Goal: Task Accomplishment & Management: Complete application form

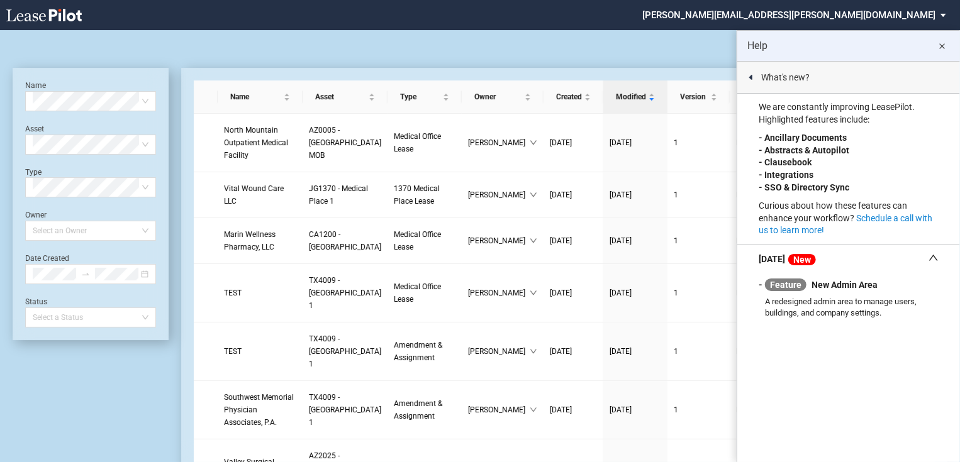
click at [939, 46] on md-icon "close" at bounding box center [942, 46] width 15 height 15
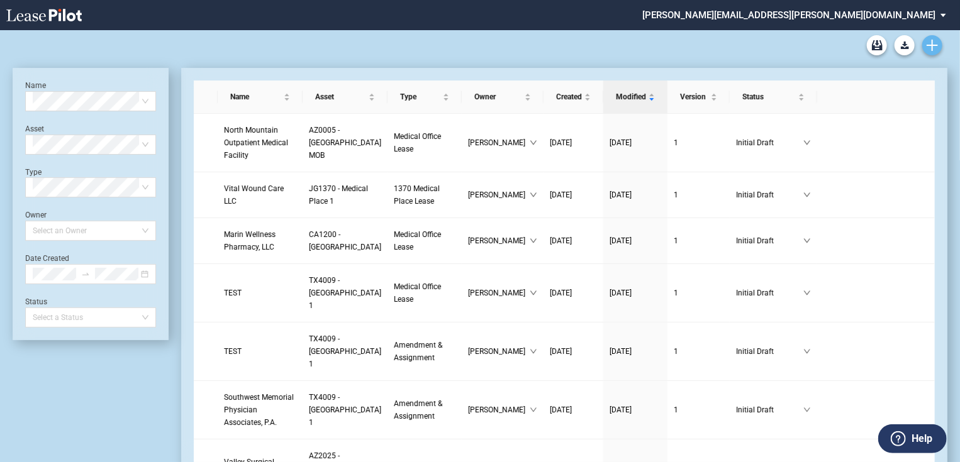
click at [931, 40] on use "Create new document" at bounding box center [931, 45] width 11 height 11
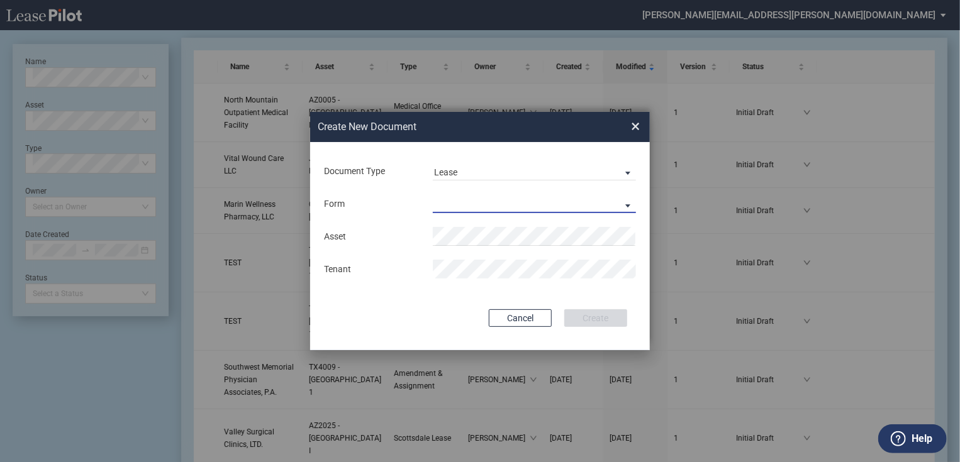
click at [494, 209] on md-select "Medical Office Lease Scottsdale Lease Louisville Lease 1370 Medical Place Lease…" at bounding box center [534, 203] width 203 height 19
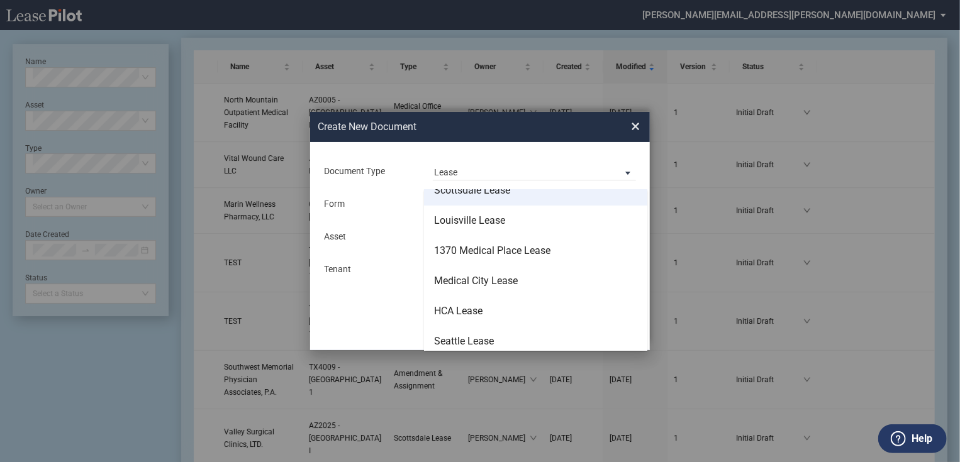
scroll to position [81, 0]
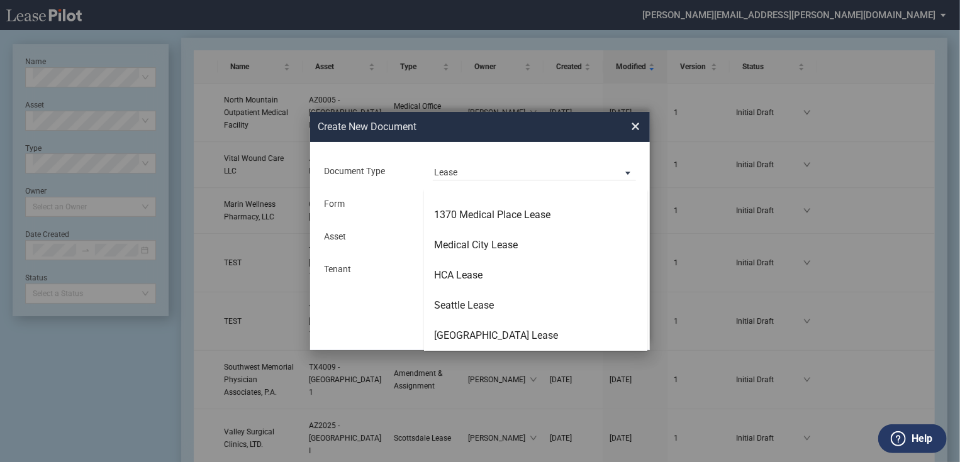
click at [401, 211] on md-backdrop at bounding box center [480, 246] width 960 height 492
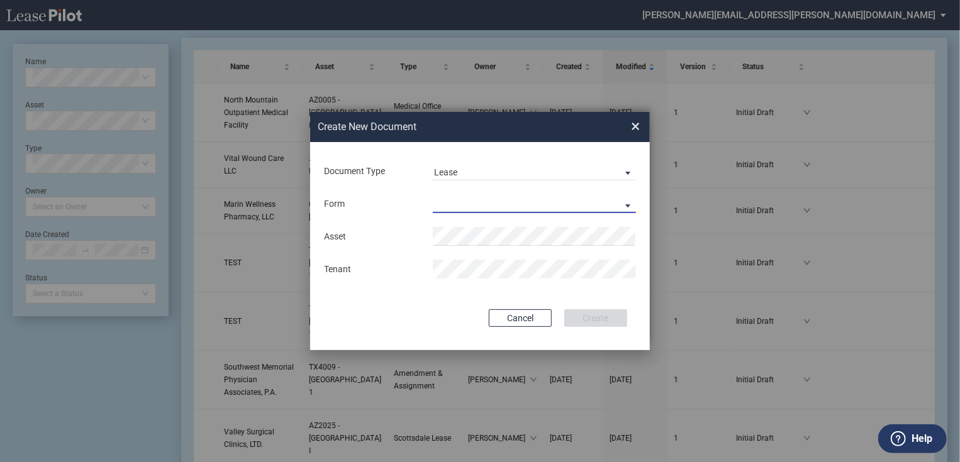
click at [472, 204] on md-select "Lease Form" at bounding box center [534, 203] width 203 height 19
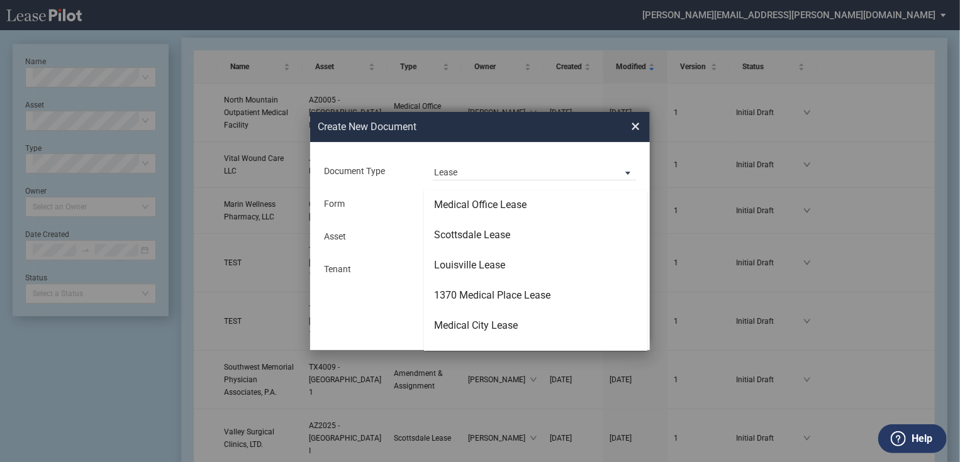
click at [469, 204] on div "Medical Office Lease" at bounding box center [480, 205] width 92 height 14
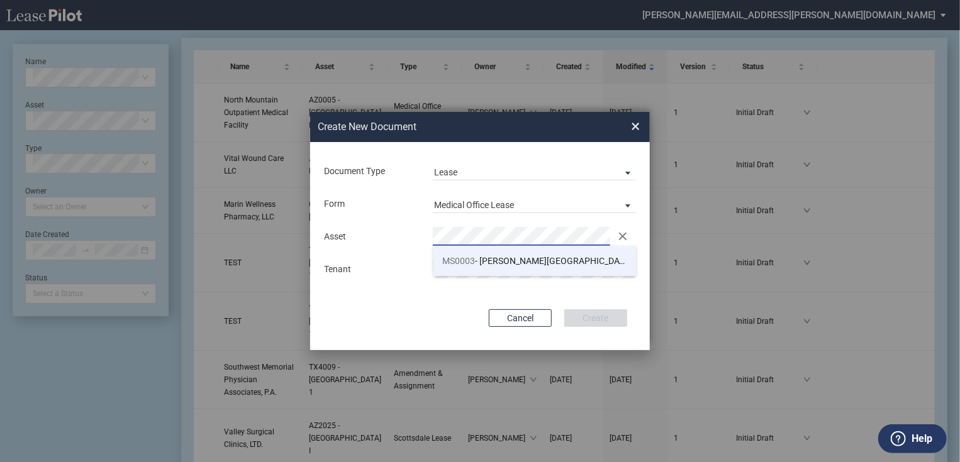
click at [491, 263] on span "MS0003 - Jackson Baptist Medical Center - Belhaven" at bounding box center [629, 261] width 372 height 10
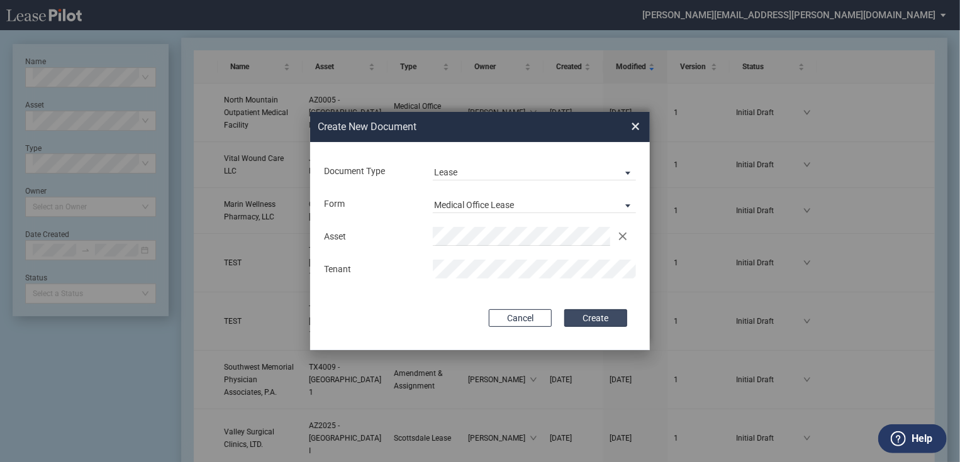
click at [590, 312] on button "Create" at bounding box center [595, 318] width 63 height 18
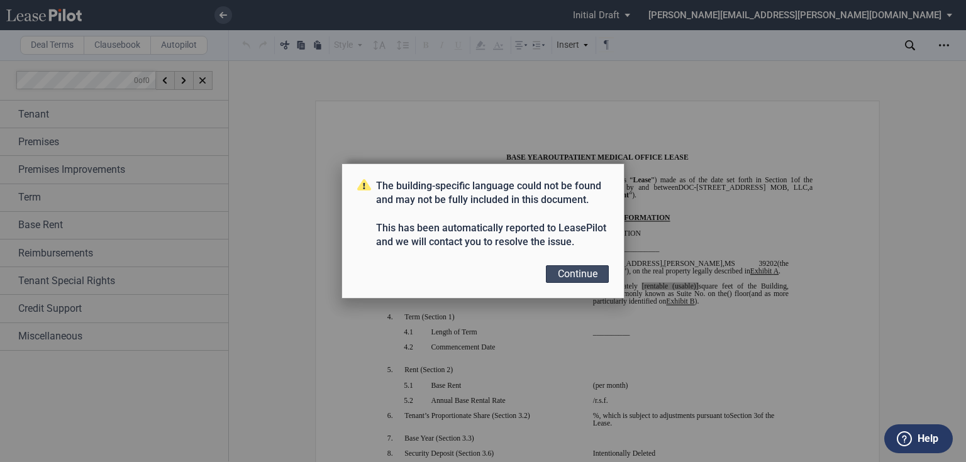
click at [560, 275] on button "Continue" at bounding box center [577, 274] width 63 height 18
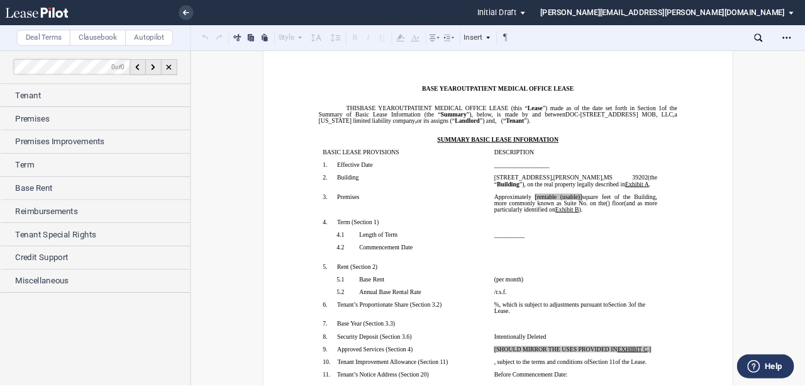
scroll to position [50, 0]
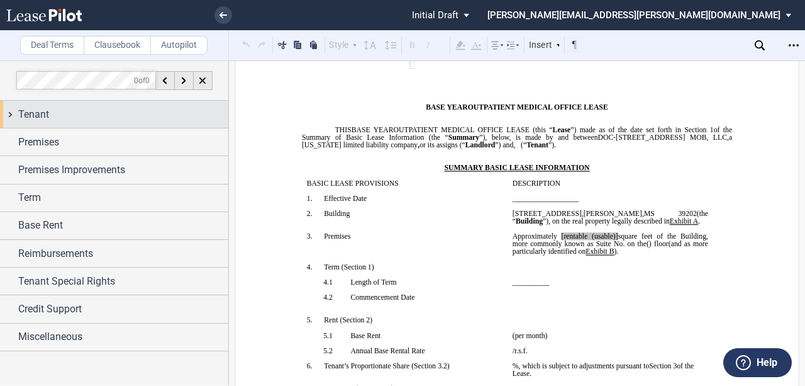
click at [54, 108] on div "Tenant" at bounding box center [123, 114] width 210 height 15
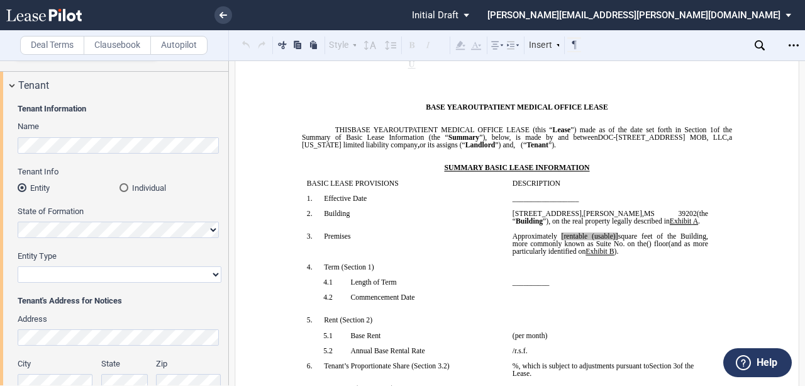
scroll to position [42, 0]
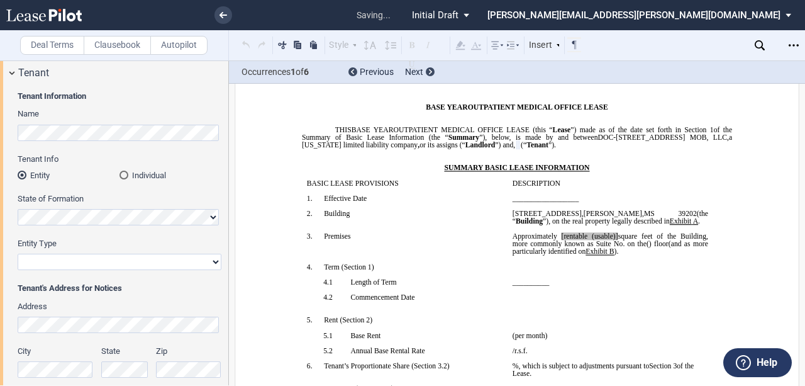
click at [87, 262] on select "Corporation Limited Liability Company General Partnership Limited Partnership O…" at bounding box center [120, 261] width 204 height 16
select select "limited liability company"
click at [18, 253] on select "Corporation Limited Liability Company General Partnership Limited Partnership O…" at bounding box center [120, 261] width 204 height 16
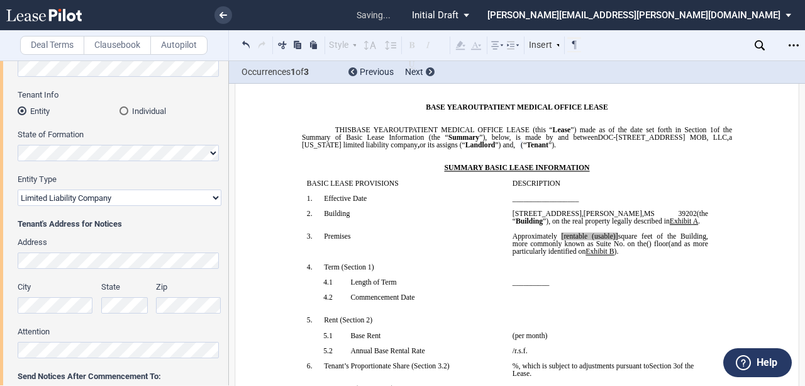
scroll to position [126, 0]
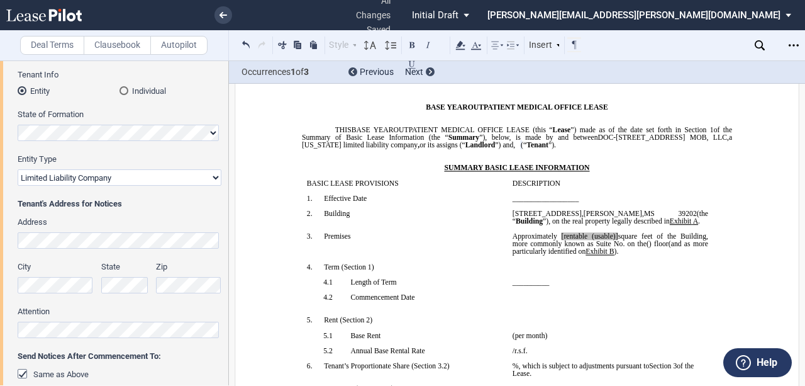
click at [389, 217] on p "2. Building" at bounding box center [412, 213] width 179 height 8
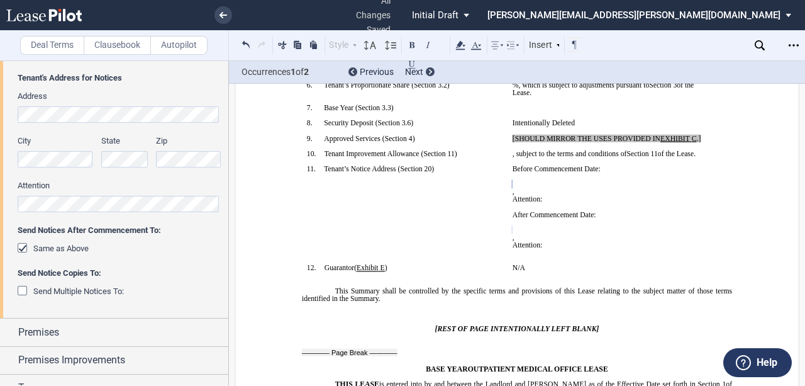
scroll to position [389, 0]
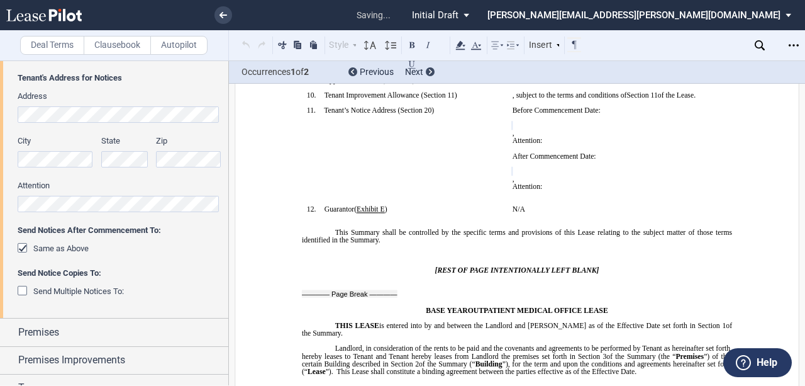
click at [55, 153] on div "City" at bounding box center [56, 151] width 76 height 32
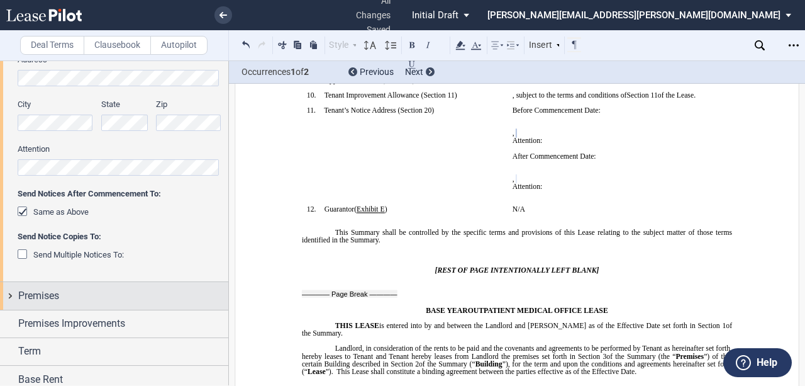
scroll to position [377, 0]
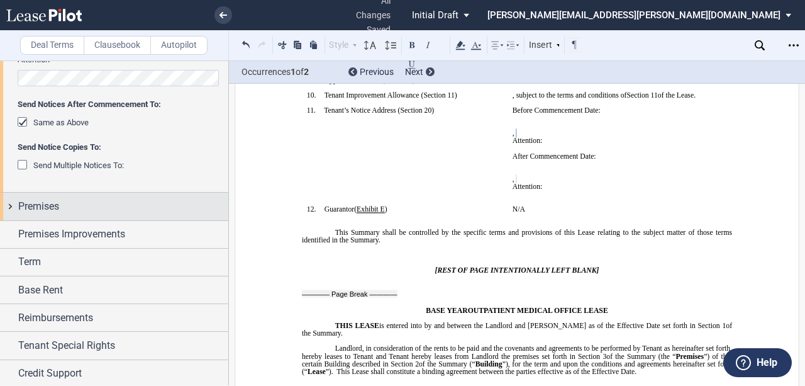
click at [42, 204] on span "Premises" at bounding box center [38, 206] width 41 height 15
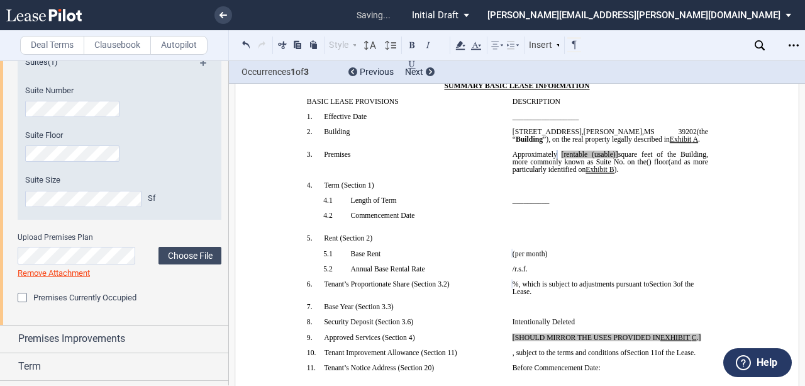
scroll to position [587, 0]
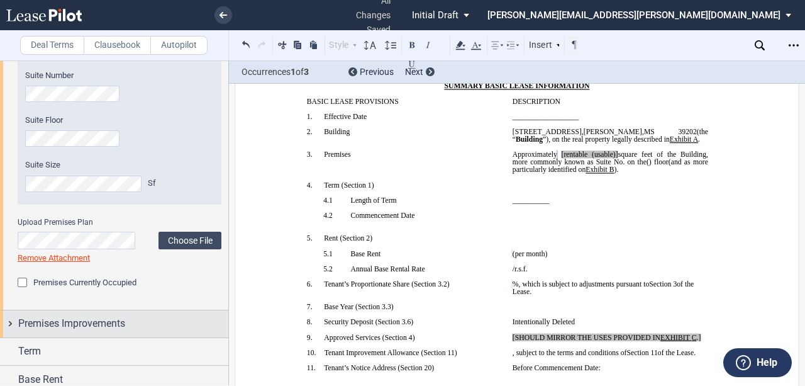
click at [74, 316] on span "Premises Improvements" at bounding box center [71, 323] width 107 height 15
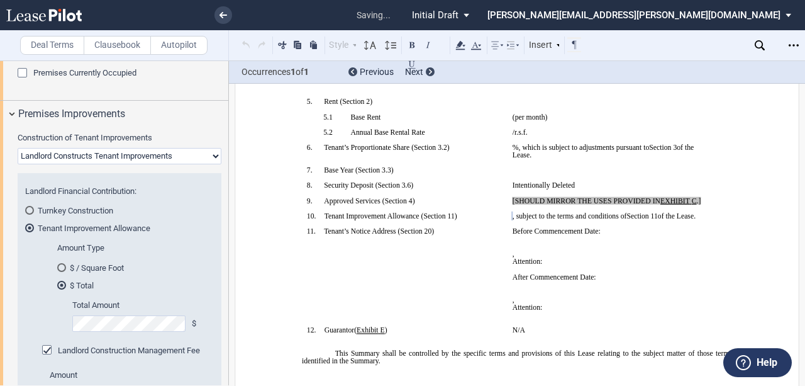
scroll to position [340, 0]
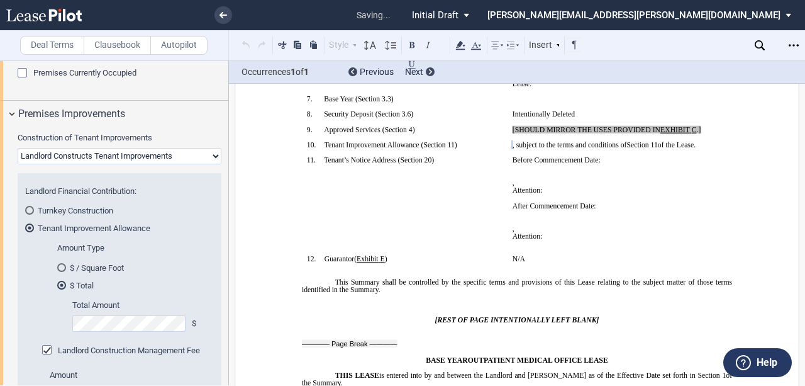
click at [172, 252] on label "Amount Type" at bounding box center [131, 247] width 149 height 11
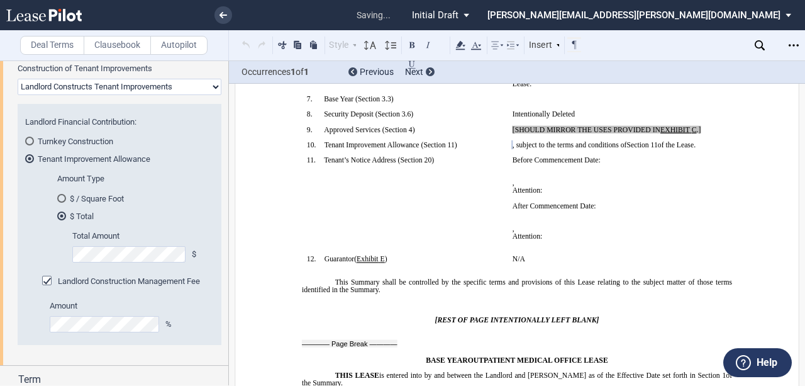
scroll to position [880, 0]
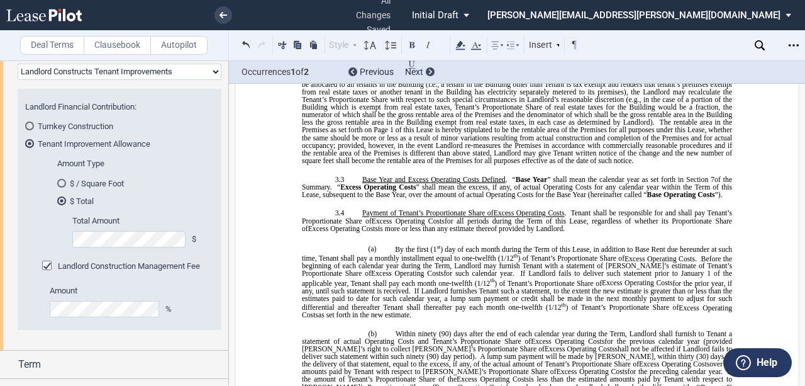
click at [156, 193] on md-radio-group "$ / Square Foot $ Total" at bounding box center [131, 191] width 149 height 29
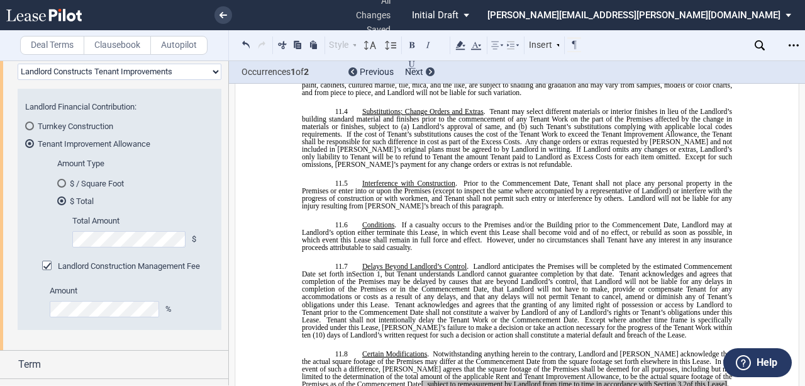
click at [50, 268] on div "Landlord Construction Management Fee" at bounding box center [48, 266] width 13 height 13
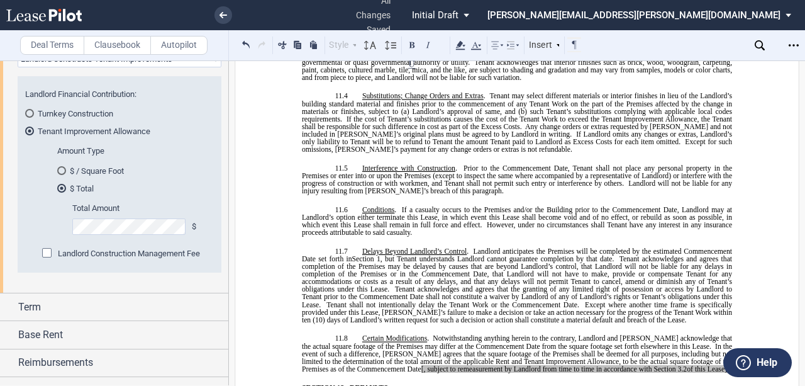
scroll to position [880, 0]
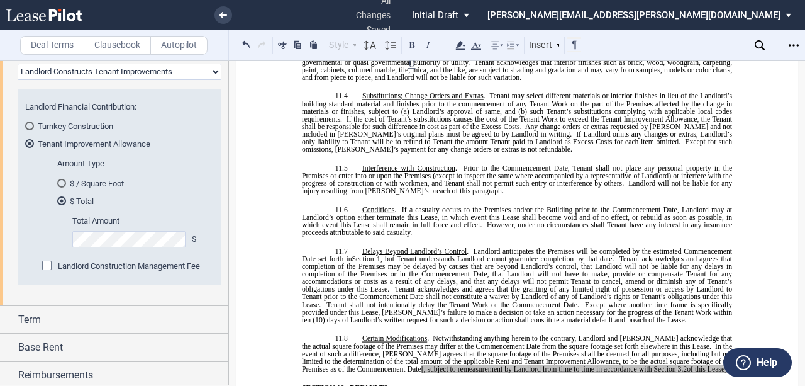
drag, startPoint x: 47, startPoint y: 263, endPoint x: 47, endPoint y: 270, distance: 6.9
click at [47, 263] on div "Landlord Construction Management Fee" at bounding box center [48, 266] width 13 height 13
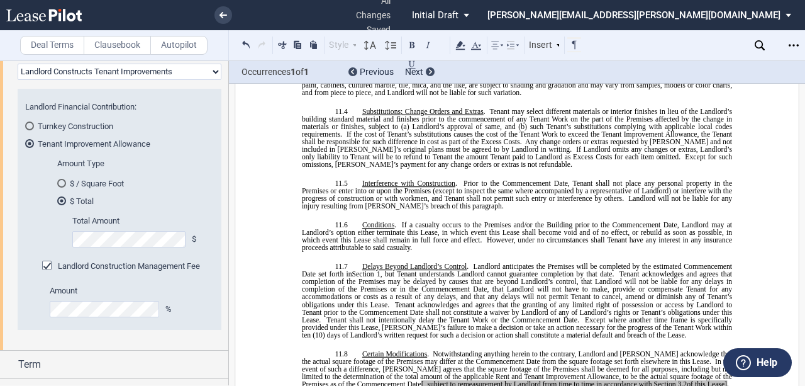
click at [42, 270] on div "Landlord Construction Management Fee" at bounding box center [48, 266] width 13 height 13
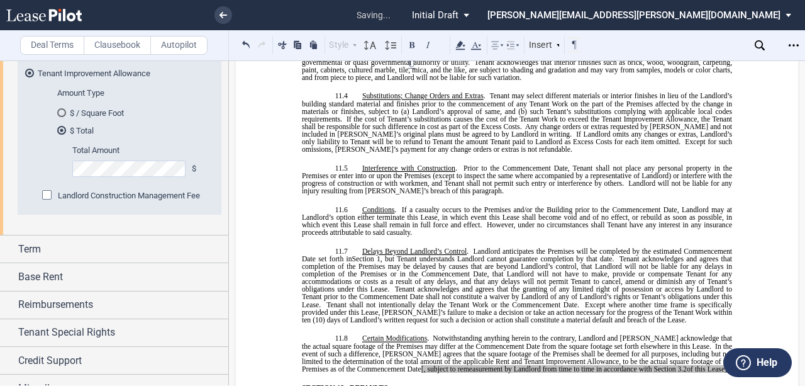
scroll to position [964, 0]
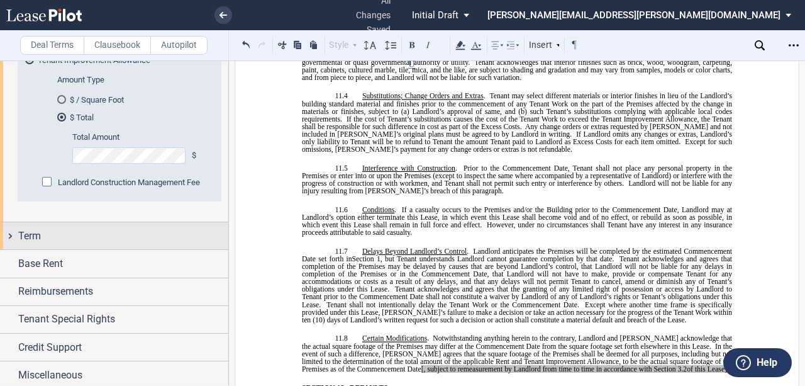
click at [28, 242] on span "Term" at bounding box center [29, 235] width 23 height 15
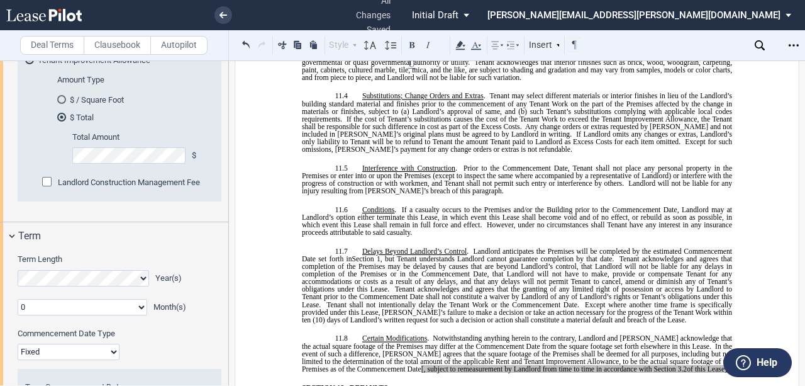
click at [206, 263] on label "Term Length" at bounding box center [120, 258] width 204 height 11
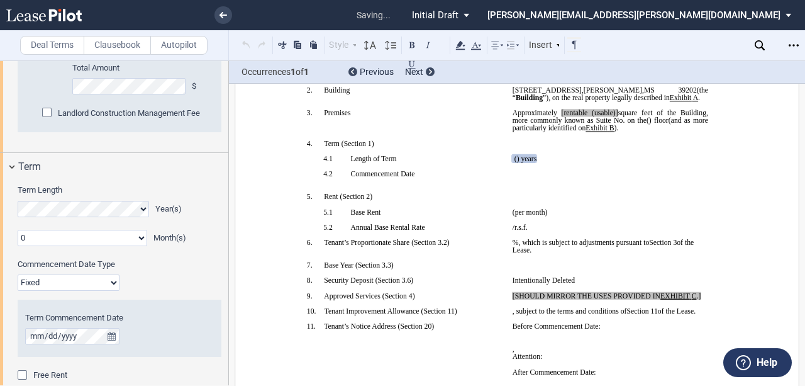
scroll to position [1048, 0]
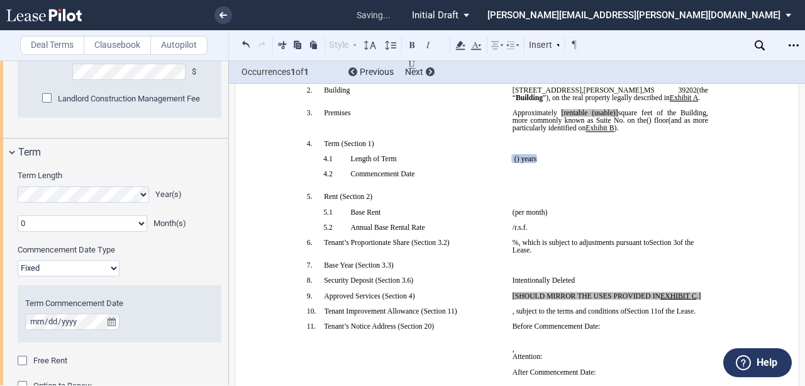
click at [40, 262] on select "Fixed Floating" at bounding box center [69, 268] width 102 height 16
select select "floating"
click at [18, 260] on select "Fixed Floating" at bounding box center [69, 268] width 102 height 16
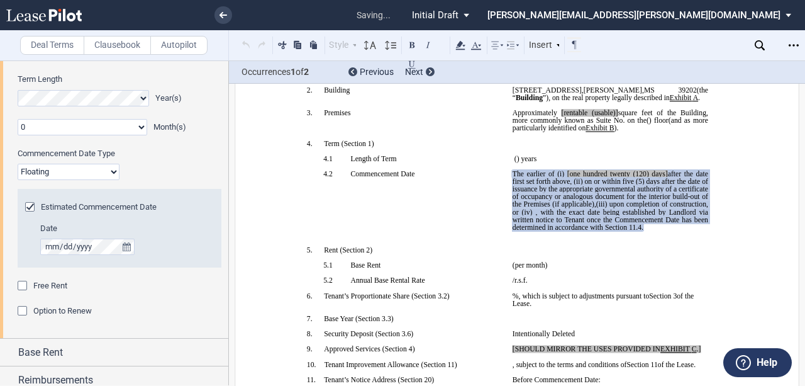
scroll to position [1174, 0]
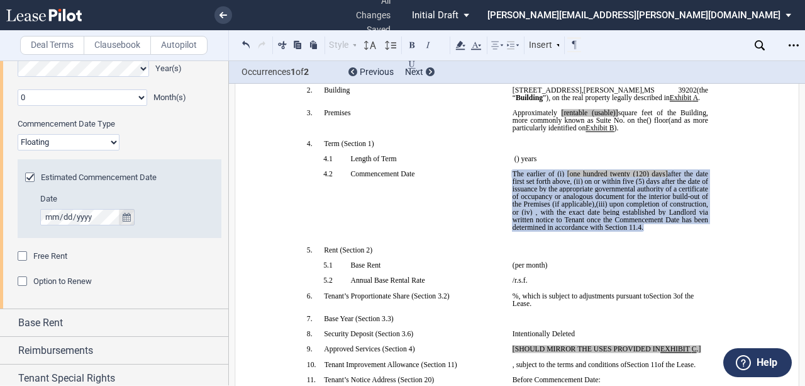
click at [128, 220] on button "true" at bounding box center [127, 217] width 16 height 16
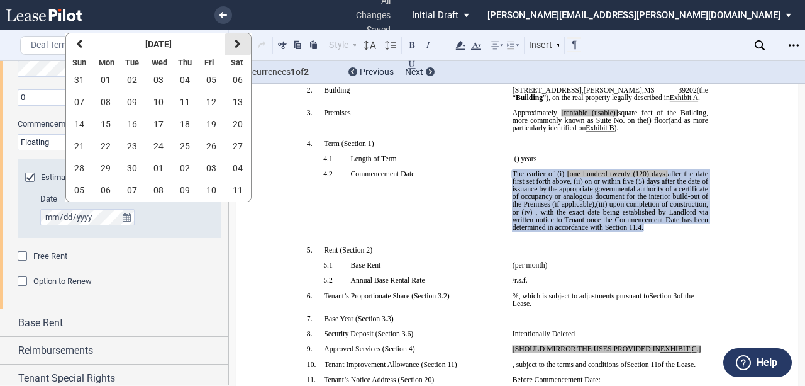
click at [232, 42] on button "next" at bounding box center [238, 44] width 26 height 22
click at [113, 119] on button "15" at bounding box center [105, 124] width 26 height 22
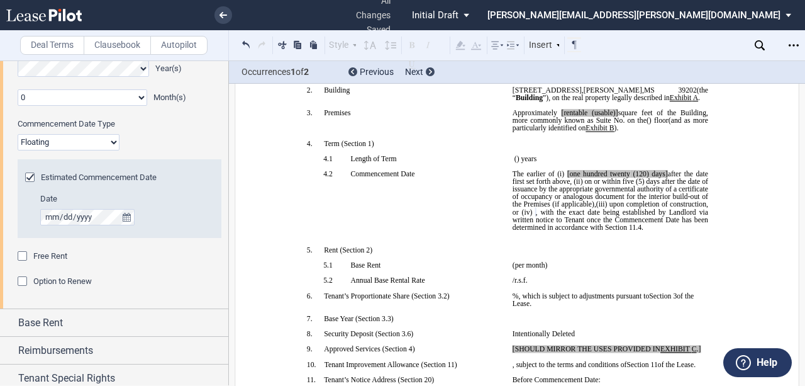
scroll to position [1235, 0]
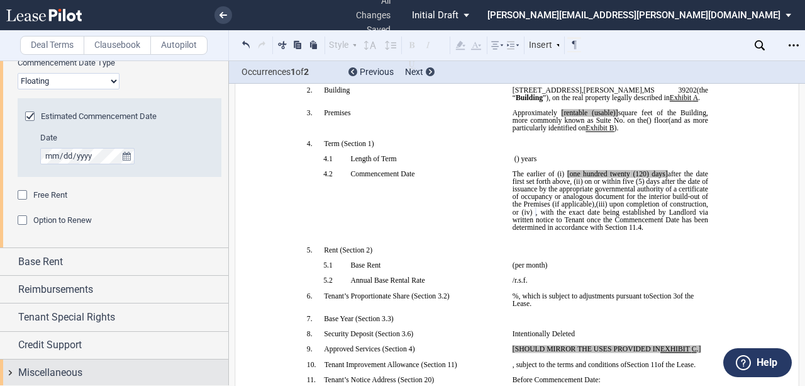
click at [64, 367] on span "Miscellaneous" at bounding box center [50, 372] width 64 height 15
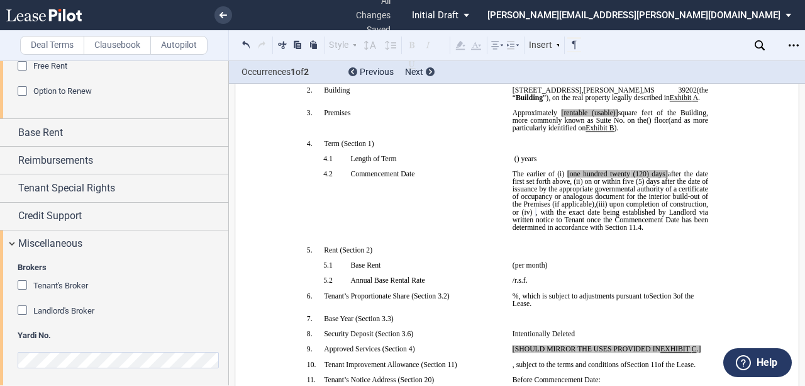
scroll to position [1365, 0]
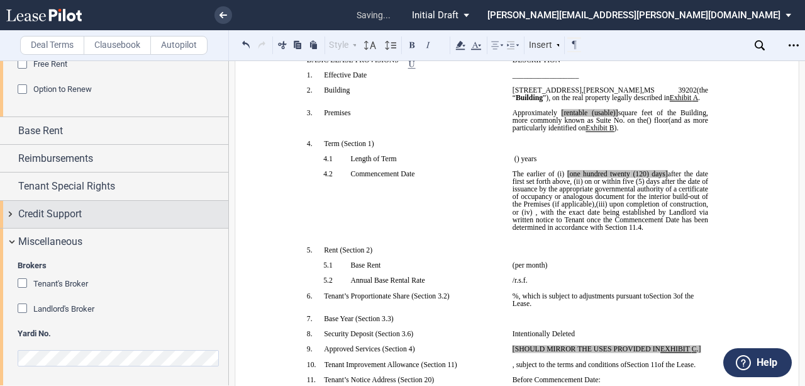
click at [35, 209] on span "Credit Support" at bounding box center [50, 213] width 64 height 15
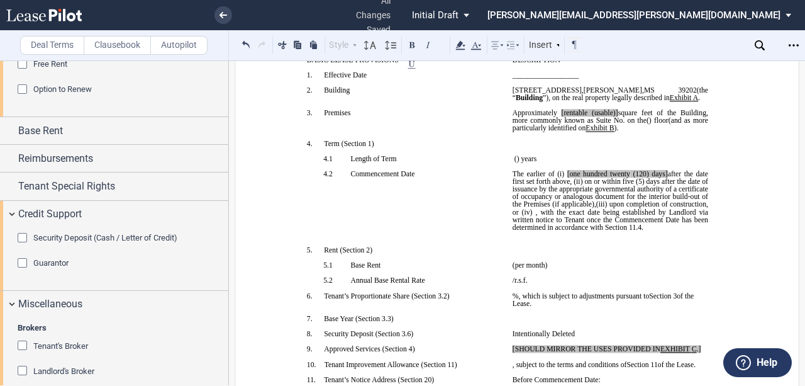
click at [23, 238] on div "Security Deposit (Cash / Letter of Credit)" at bounding box center [24, 239] width 13 height 13
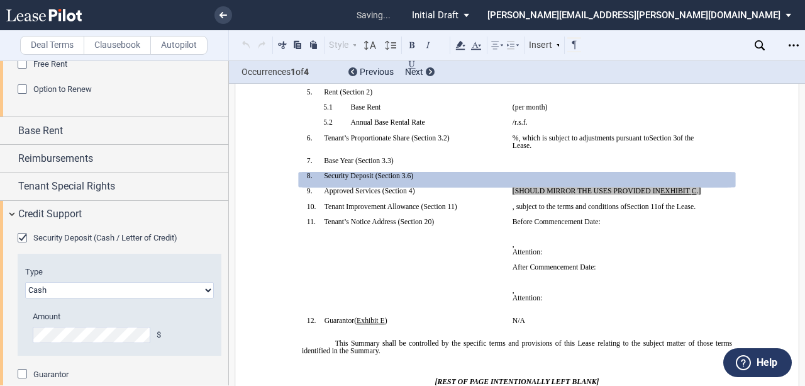
scroll to position [377, 0]
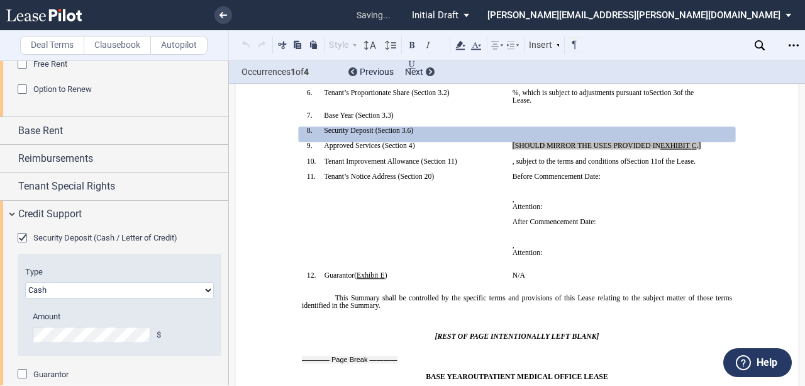
click at [46, 299] on div "Type Letter of Credit (L/C) Cash Cash and Letter of Credit Amount $ LoC Burndow…" at bounding box center [120, 310] width 204 height 89
click at [48, 292] on select "Letter of Credit (L/C) Cash Cash and Letter of Credit" at bounding box center [119, 290] width 189 height 16
click at [25, 282] on select "Letter of Credit (L/C) Cash Cash and Letter of Credit" at bounding box center [119, 290] width 189 height 16
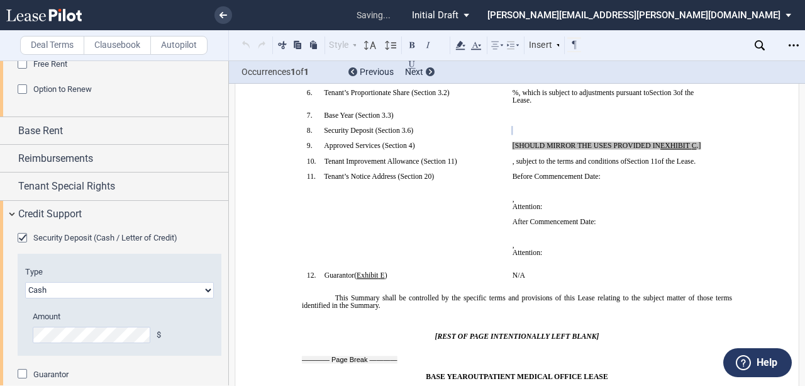
click at [142, 324] on div "Amount $" at bounding box center [112, 327] width 158 height 32
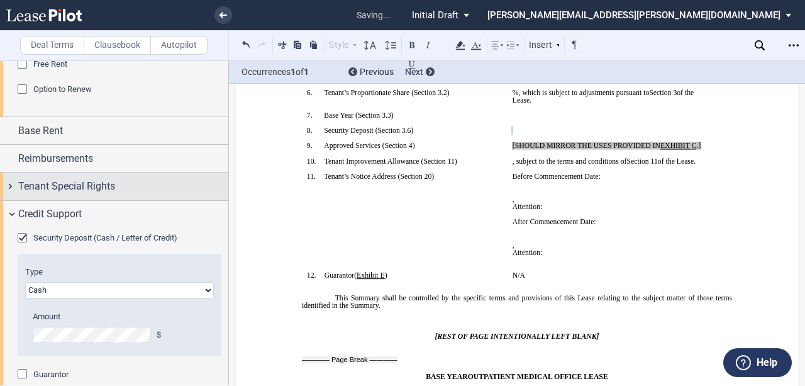
click at [62, 181] on span "Tenant Special Rights" at bounding box center [66, 186] width 97 height 15
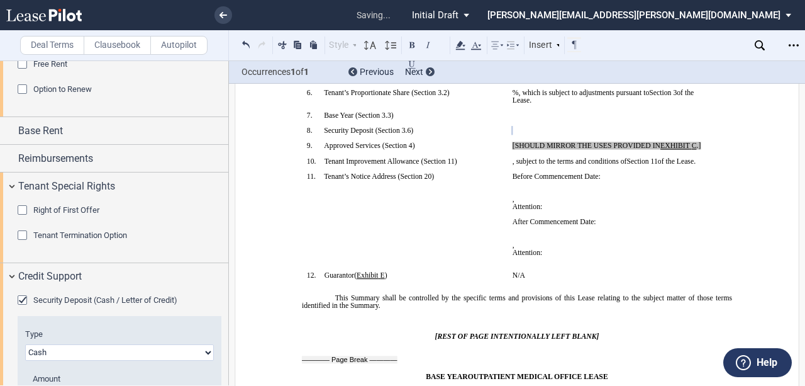
scroll to position [1323, 0]
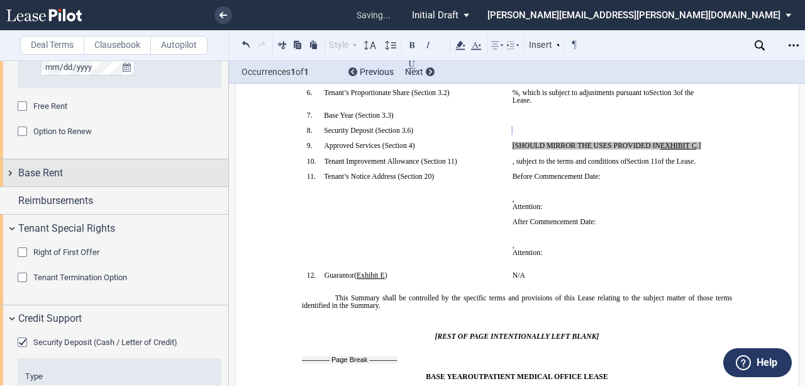
click at [52, 178] on span "Base Rent" at bounding box center [40, 172] width 45 height 15
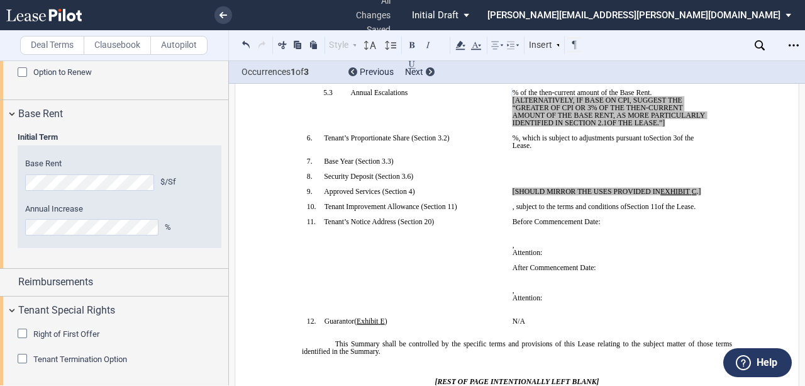
scroll to position [1449, 0]
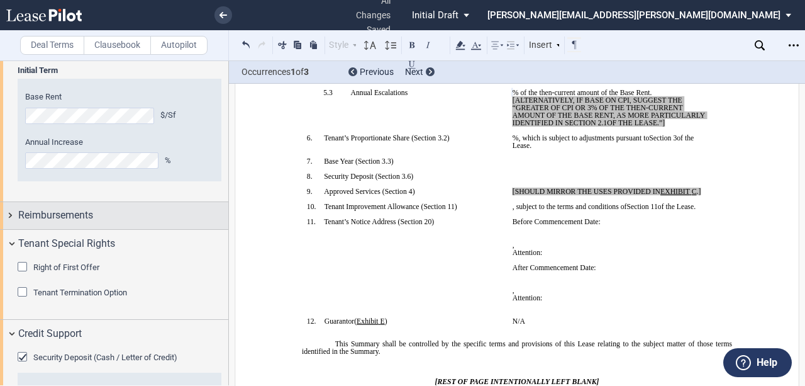
click at [19, 206] on div "Reimbursements" at bounding box center [114, 215] width 228 height 27
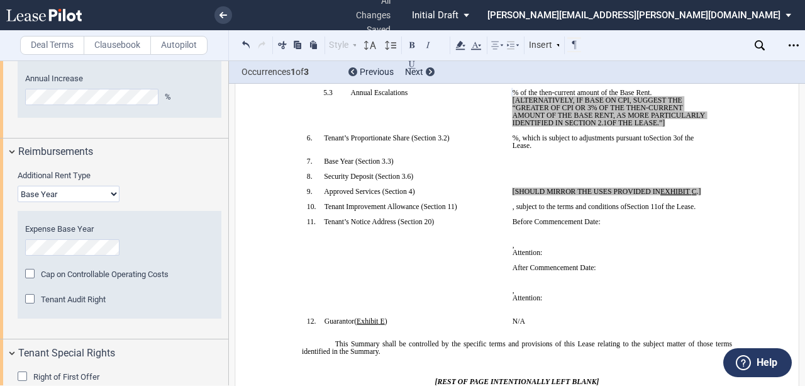
scroll to position [1533, 0]
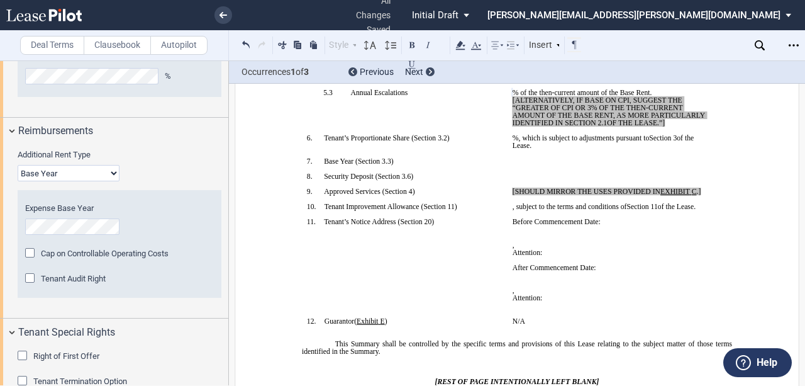
click at [70, 172] on select "Base Year Triple Net" at bounding box center [69, 173] width 102 height 16
click at [18, 165] on select "Base Year Triple Net" at bounding box center [69, 173] width 102 height 16
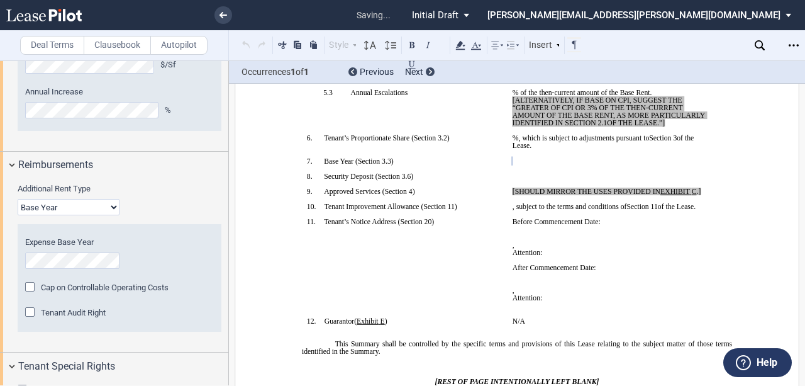
scroll to position [1501, 0]
click at [13, 259] on div "Additional Rent Type Base Year Triple Net Cap on Controllable Operating Costs A…" at bounding box center [114, 263] width 228 height 173
click at [178, 213] on div "Additional Rent Type Base Year Triple Net" at bounding box center [120, 198] width 204 height 32
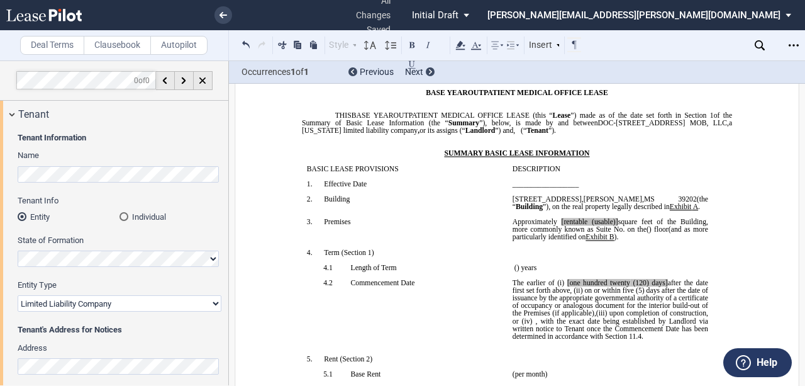
scroll to position [0, 0]
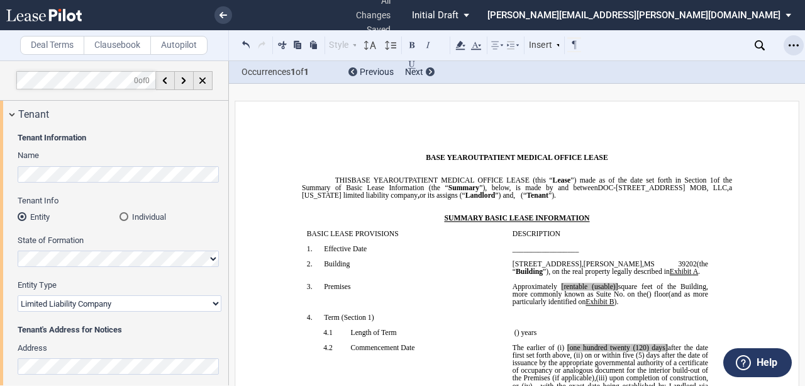
click at [800, 38] on div "Open Lease options menu" at bounding box center [794, 45] width 20 height 20
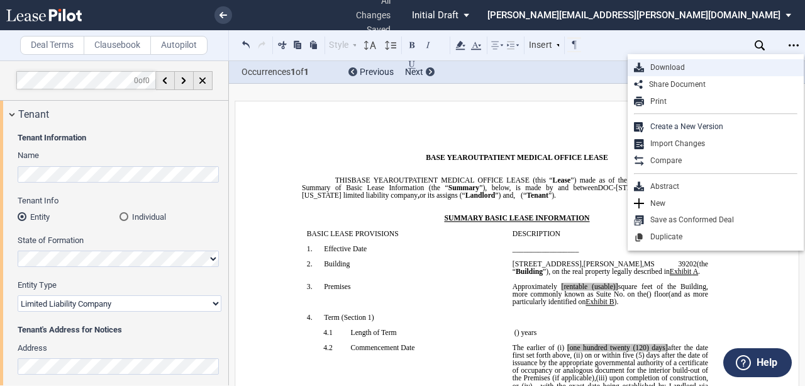
click at [723, 65] on div "Download" at bounding box center [720, 67] width 153 height 11
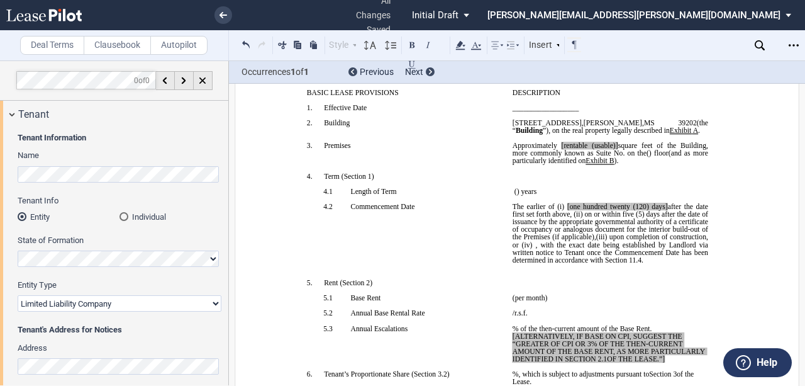
scroll to position [167, 0]
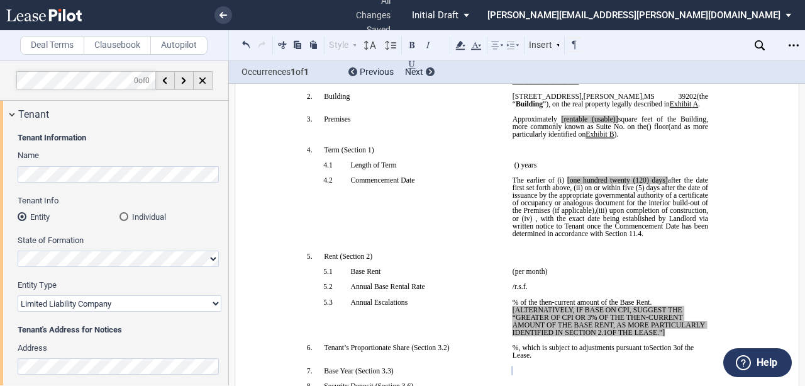
click at [535, 153] on p "﻿" at bounding box center [611, 150] width 196 height 8
